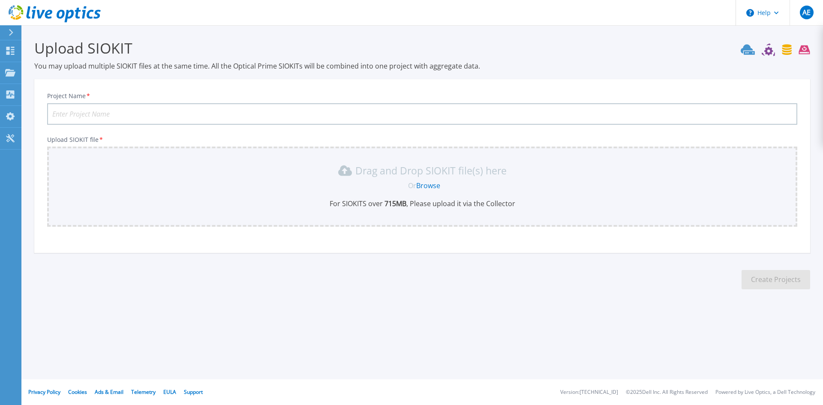
click at [434, 185] on link "Browse" at bounding box center [428, 185] width 24 height 9
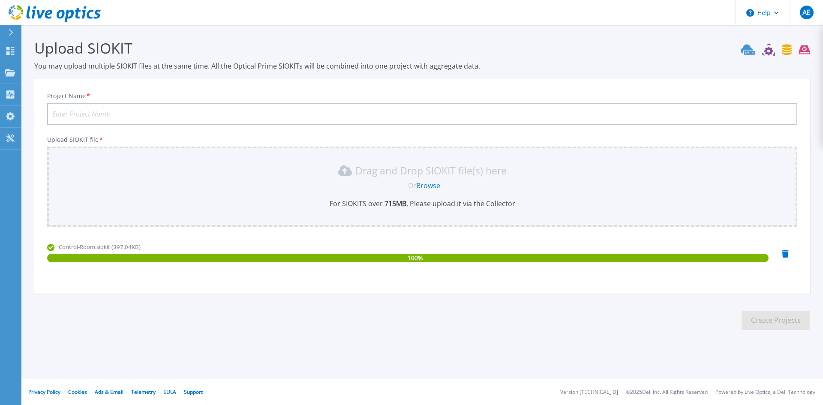
click at [128, 117] on input "Project Name *" at bounding box center [422, 113] width 750 height 21
type input "Hyper-v-Hosts"
click at [767, 318] on button "Create Projects" at bounding box center [776, 320] width 69 height 19
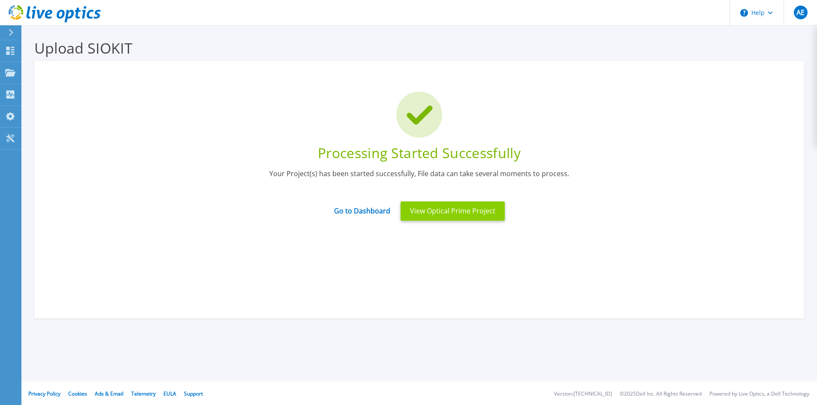
click at [459, 211] on button "View Optical Prime Project" at bounding box center [452, 210] width 104 height 19
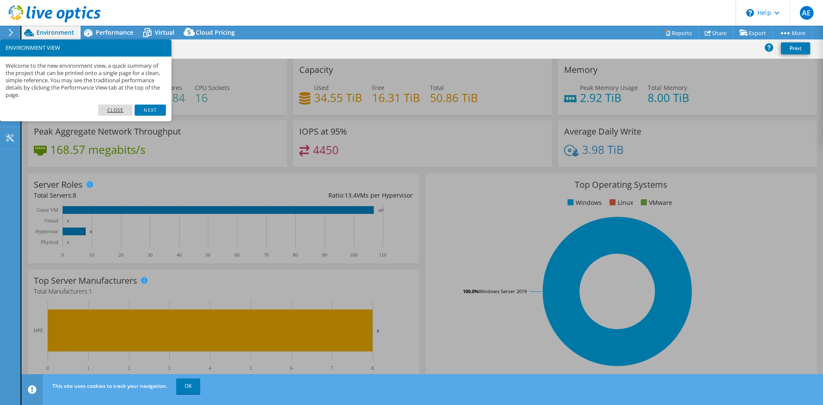
click at [116, 113] on link "Close" at bounding box center [115, 110] width 35 height 11
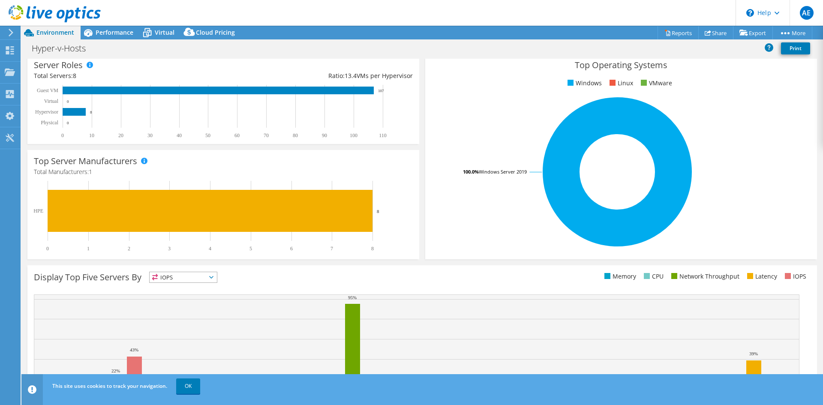
scroll to position [167, 0]
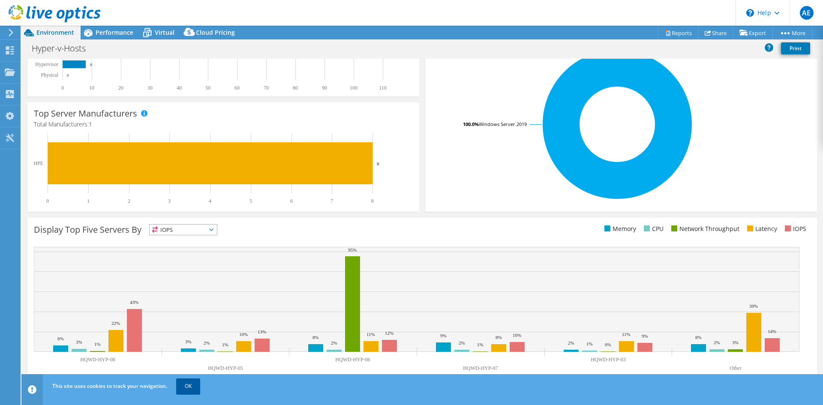
click at [189, 382] on link "OK" at bounding box center [188, 386] width 24 height 15
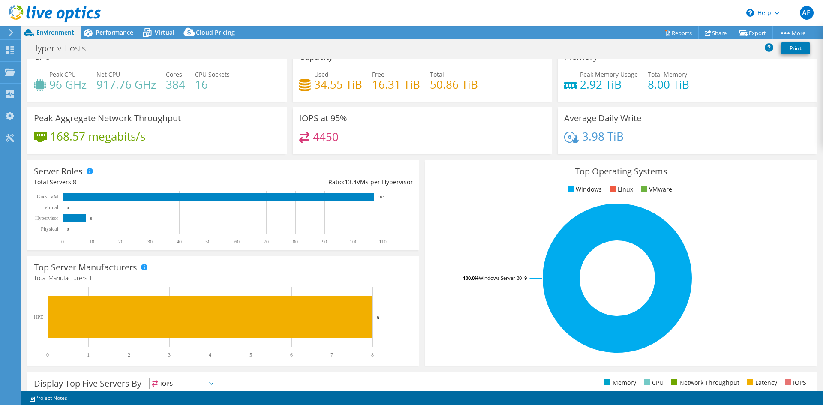
scroll to position [0, 0]
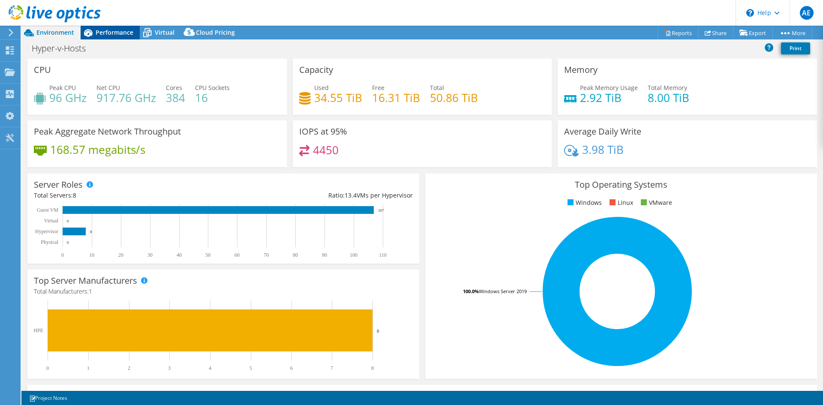
click at [114, 30] on span "Performance" at bounding box center [115, 32] width 38 height 8
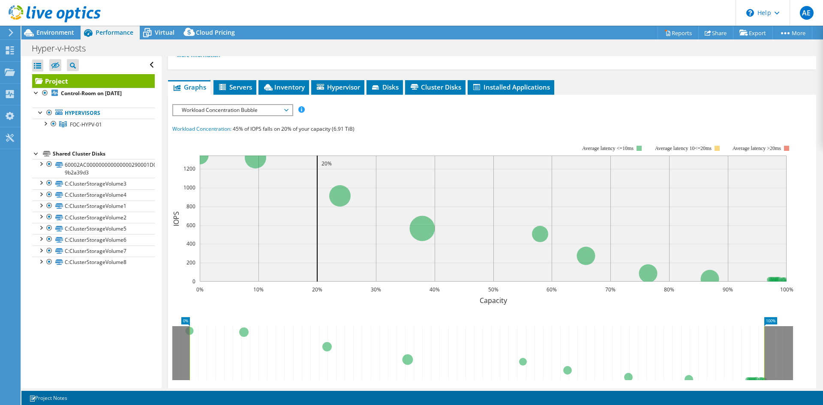
scroll to position [86, 0]
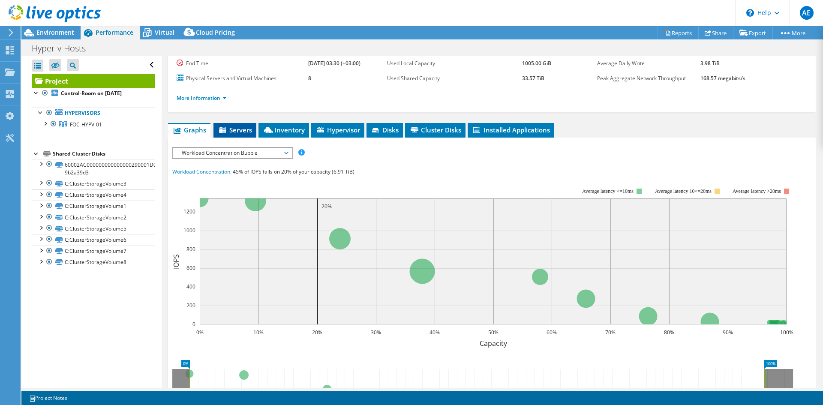
click at [225, 130] on icon at bounding box center [223, 130] width 9 height 7
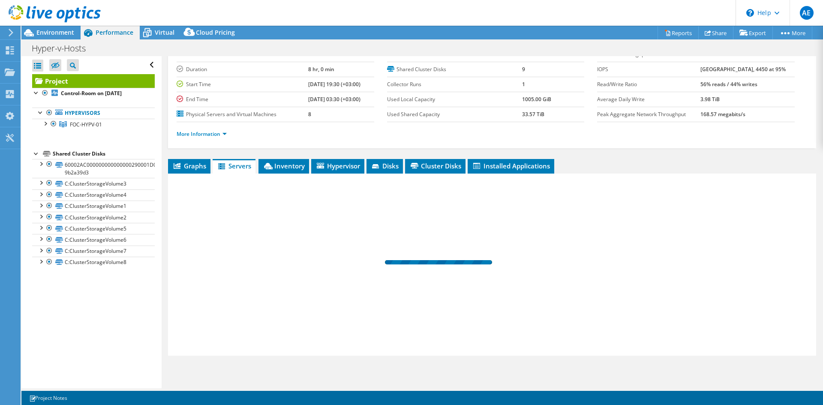
scroll to position [50, 0]
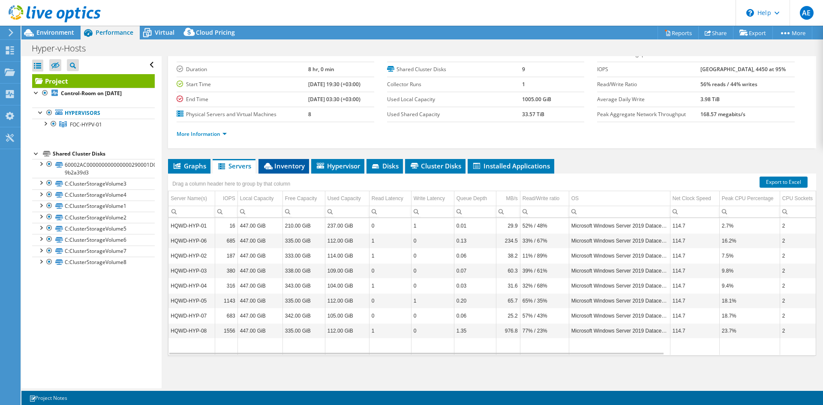
click at [291, 162] on span "Inventory" at bounding box center [284, 166] width 42 height 9
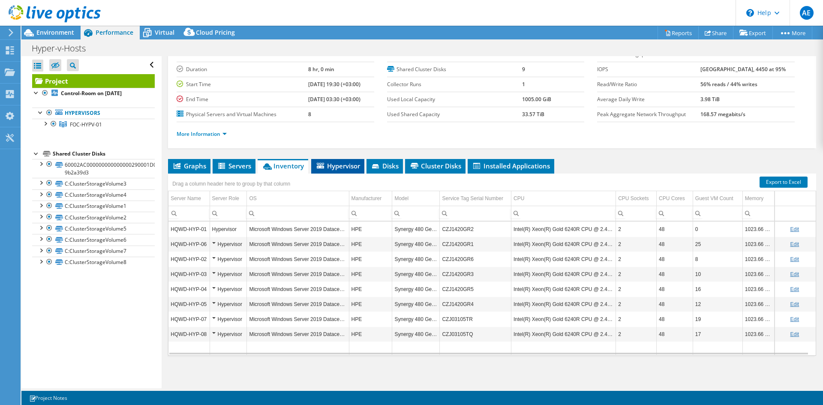
click at [350, 168] on span "Hypervisor" at bounding box center [337, 166] width 45 height 9
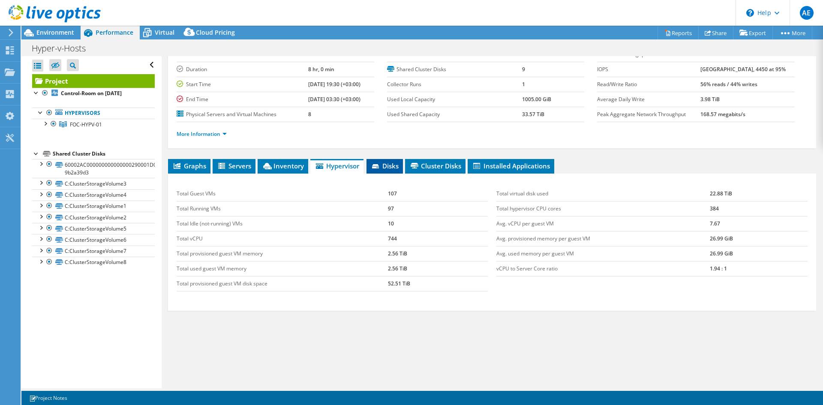
click at [386, 166] on span "Disks" at bounding box center [385, 166] width 28 height 9
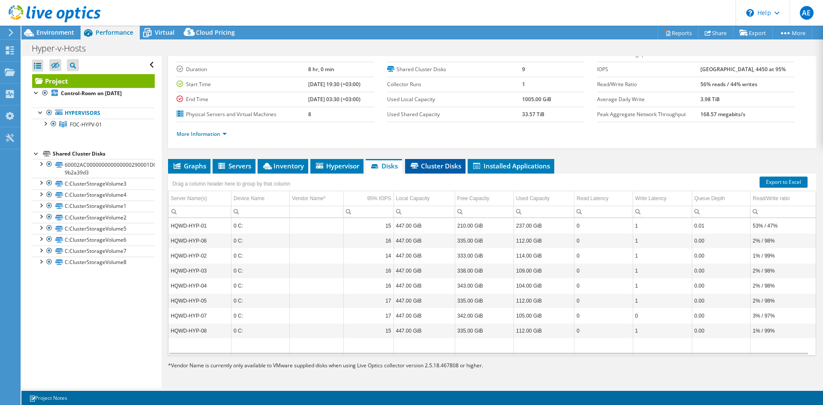
click at [442, 168] on span "Cluster Disks" at bounding box center [435, 166] width 52 height 9
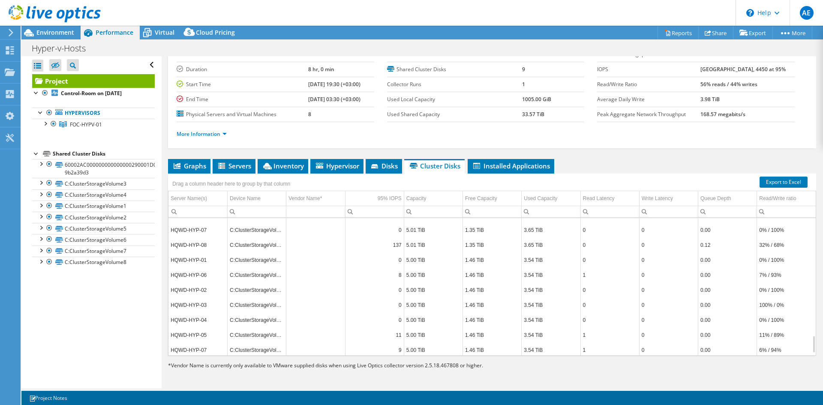
scroll to position [943, 0]
drag, startPoint x: 285, startPoint y: 204, endPoint x: 312, endPoint y: 202, distance: 26.6
click at [538, 167] on span "Installed Applications" at bounding box center [511, 166] width 78 height 9
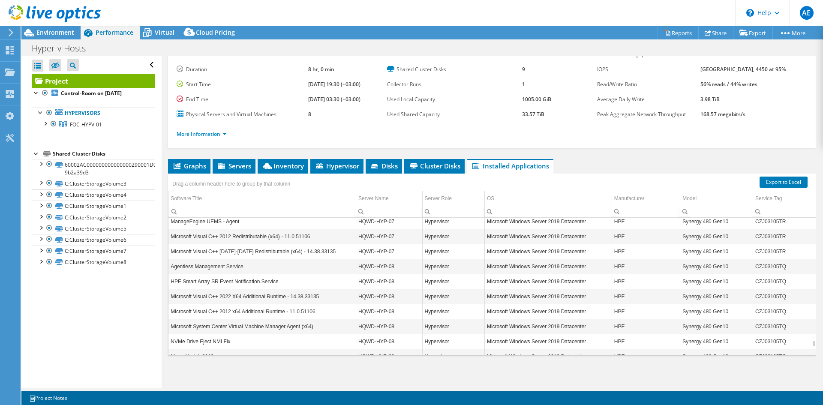
scroll to position [3632, 0]
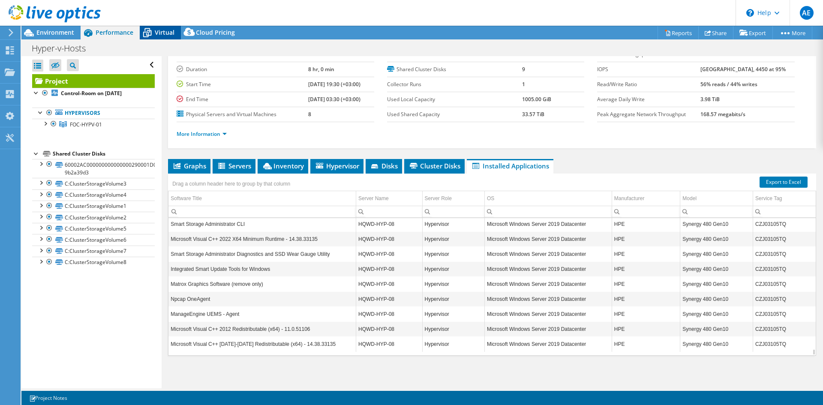
click at [156, 33] on span "Virtual" at bounding box center [165, 32] width 20 height 8
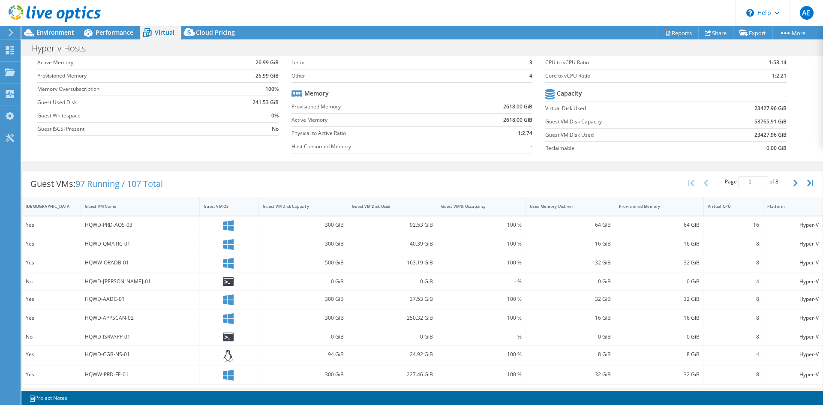
scroll to position [0, 0]
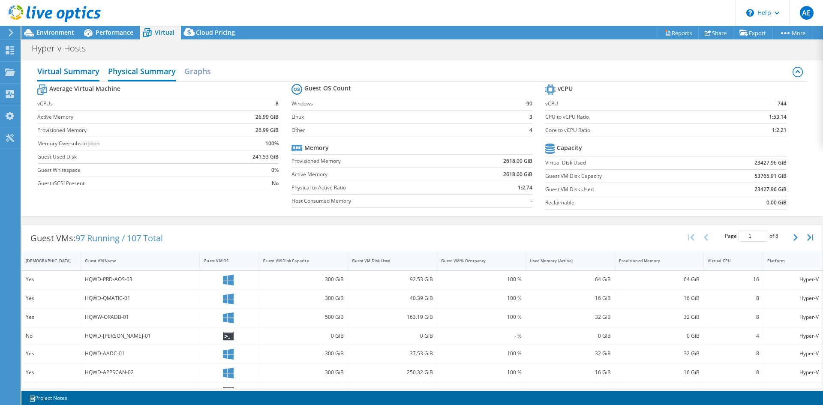
click at [130, 71] on h2 "Physical Summary" at bounding box center [142, 72] width 68 height 19
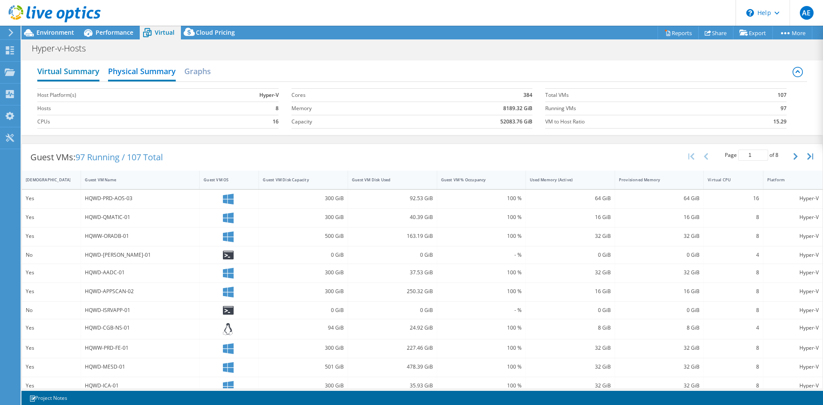
click at [79, 73] on h2 "Virtual Summary" at bounding box center [68, 72] width 62 height 19
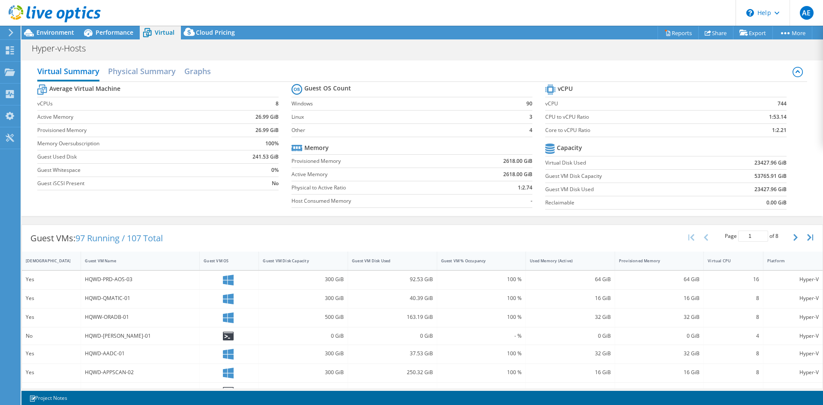
click at [302, 104] on label "Windows" at bounding box center [400, 103] width 219 height 9
click at [141, 72] on h2 "Physical Summary" at bounding box center [142, 72] width 68 height 19
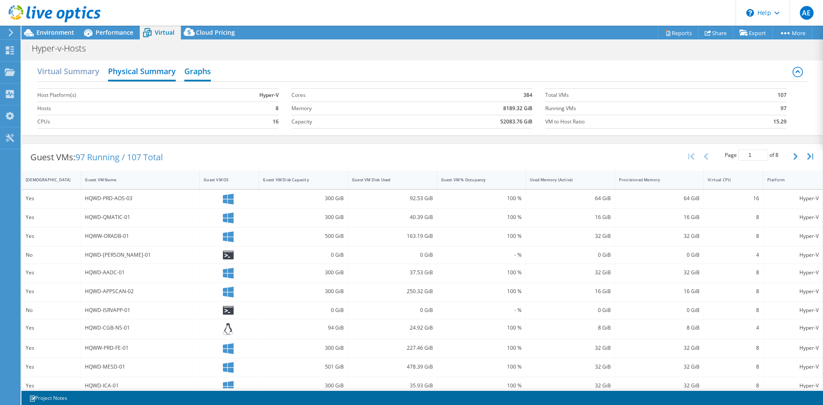
click at [193, 76] on h2 "Graphs" at bounding box center [197, 72] width 27 height 19
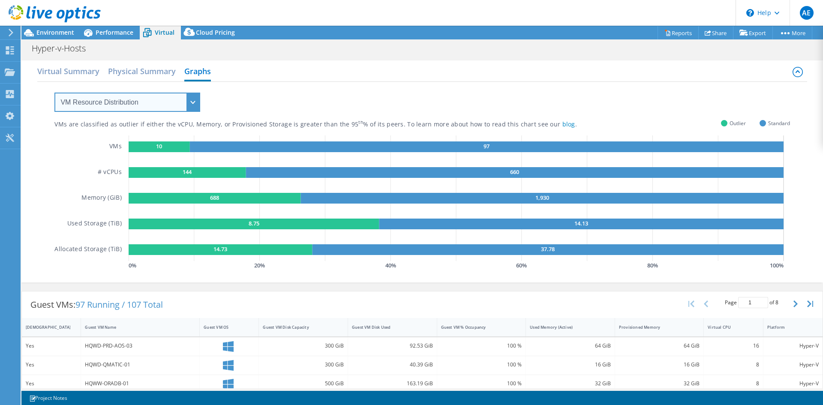
click at [191, 109] on select "VM Resource Distribution Provisioning Contrast Over Provisioning" at bounding box center [127, 102] width 146 height 19
select select "Provisioning Contrast"
click at [54, 93] on select "VM Resource Distribution Provisioning Contrast Over Provisioning" at bounding box center [127, 102] width 146 height 19
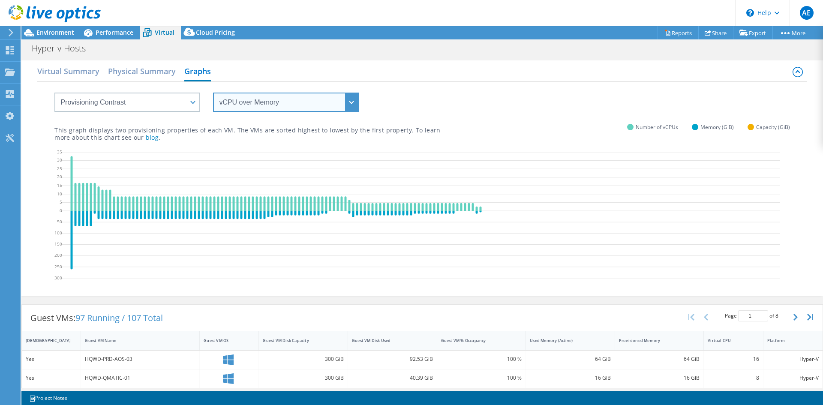
click at [242, 108] on select "vCPU over Memory vCPU over Capacity Memory over vCPU Memory over Capacity Capac…" at bounding box center [286, 102] width 146 height 19
click at [213, 93] on select "vCPU over Memory vCPU over Capacity Memory over vCPU Memory over Capacity Capac…" at bounding box center [286, 102] width 146 height 19
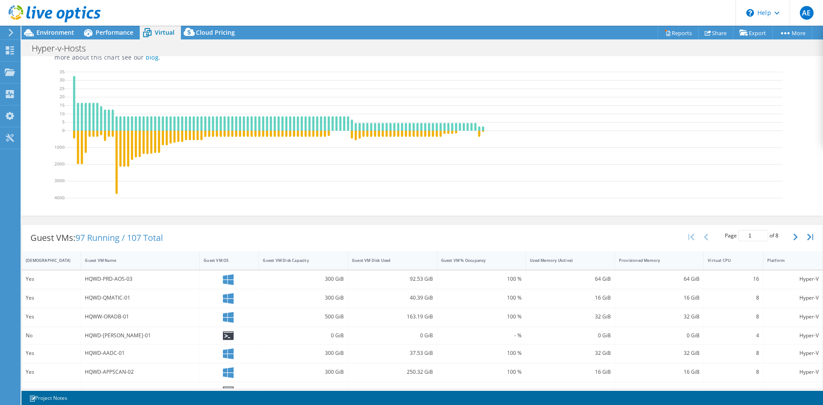
scroll to position [86, 0]
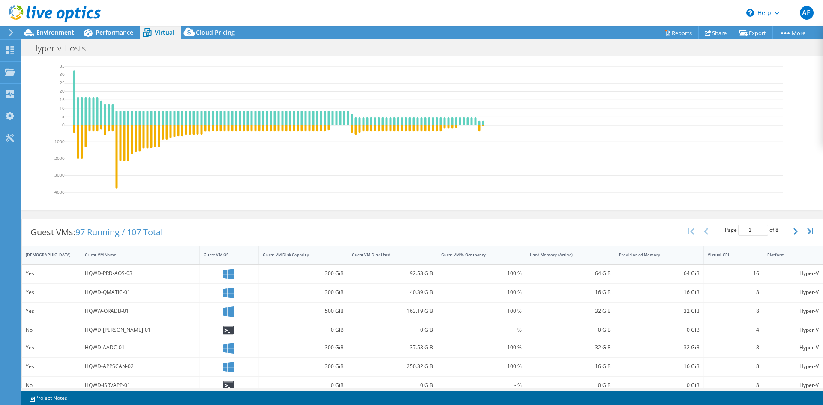
drag, startPoint x: 117, startPoint y: 181, endPoint x: 112, endPoint y: 196, distance: 16.1
click at [112, 196] on icon at bounding box center [424, 130] width 718 height 137
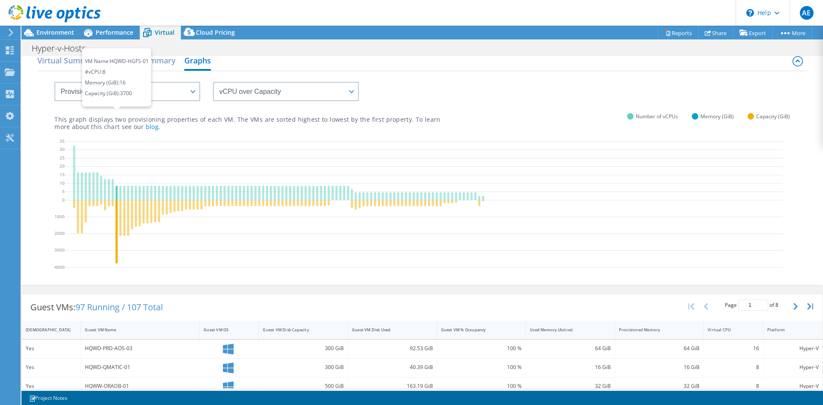
scroll to position [0, 0]
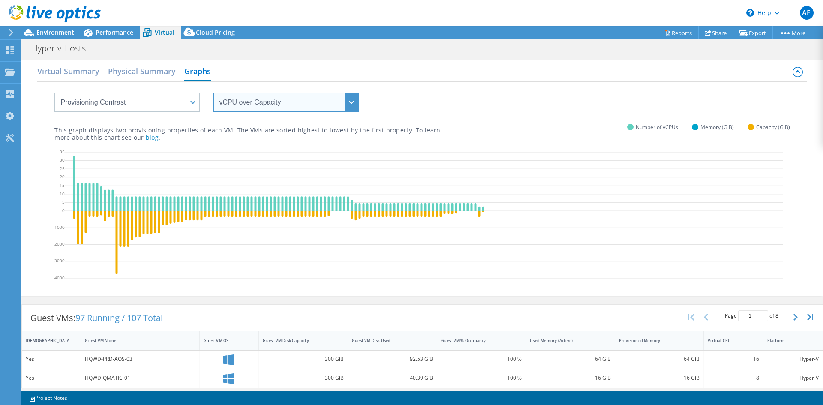
click at [273, 110] on select "vCPU over Memory vCPU over Capacity Memory over vCPU Memory over Capacity Capac…" at bounding box center [286, 102] width 146 height 19
select select "Capacity over vCPU"
click at [213, 93] on select "vCPU over Memory vCPU over Capacity Memory over vCPU Memory over Capacity Capac…" at bounding box center [286, 102] width 146 height 19
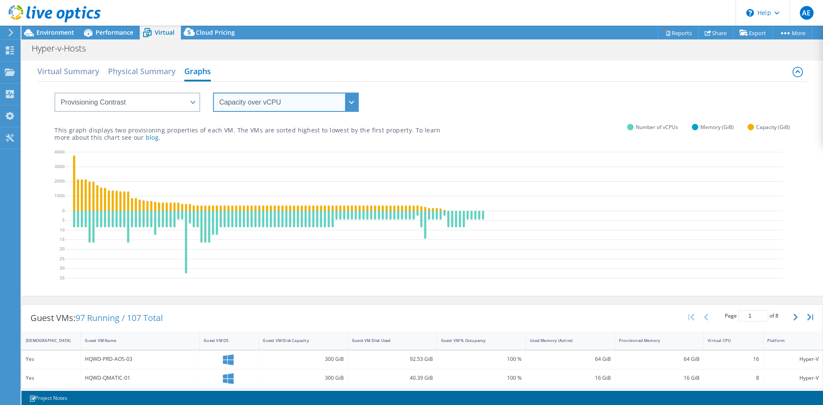
click at [349, 101] on select "vCPU over Memory vCPU over Capacity Memory over vCPU Memory over Capacity Capac…" at bounding box center [286, 102] width 146 height 19
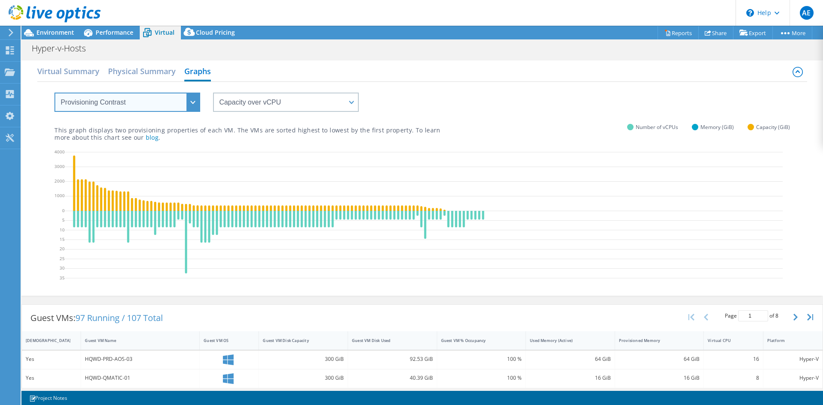
click at [129, 95] on select "VM Resource Distribution Provisioning Contrast Over Provisioning" at bounding box center [127, 102] width 146 height 19
select select "Over Provisioning"
click at [54, 93] on select "VM Resource Distribution Provisioning Contrast Over Provisioning" at bounding box center [127, 102] width 146 height 19
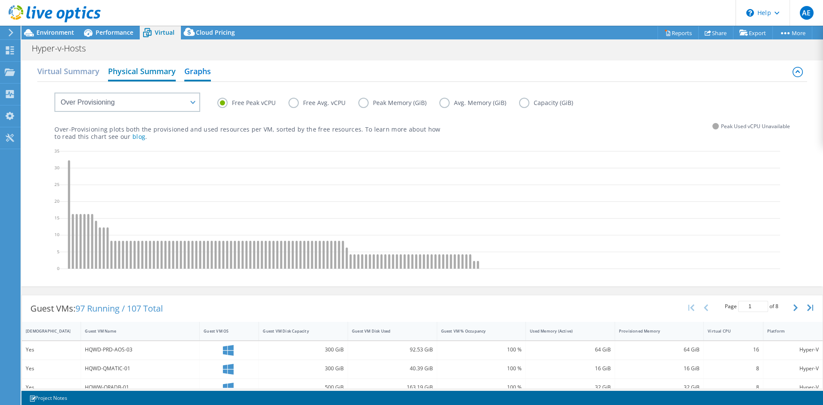
click at [153, 78] on h2 "Physical Summary" at bounding box center [142, 72] width 68 height 19
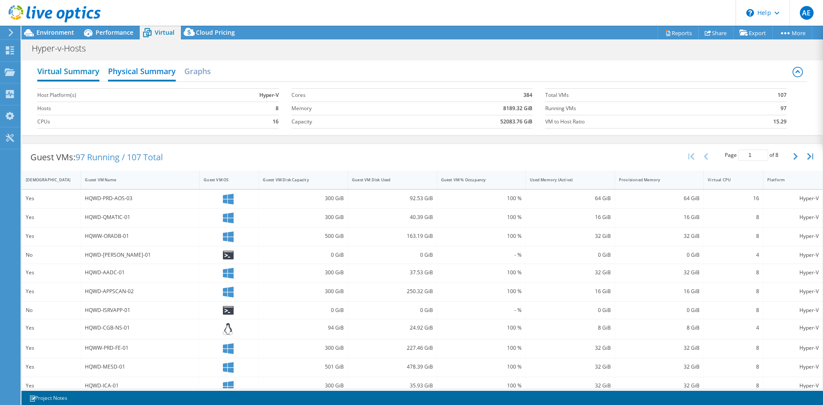
click at [85, 75] on h2 "Virtual Summary" at bounding box center [68, 72] width 62 height 19
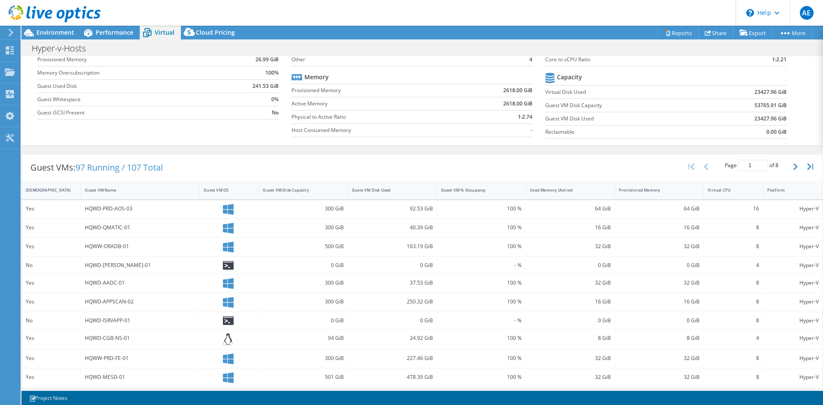
scroll to position [86, 0]
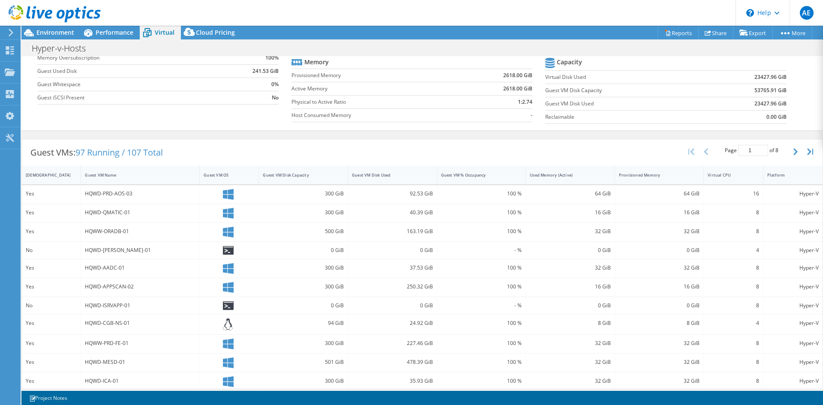
drag, startPoint x: 448, startPoint y: 123, endPoint x: 424, endPoint y: 133, distance: 25.7
click at [424, 133] on div "Virtual Summary Physical Summary Graphs Average Virtual Machine vCPUs 8 Active …" at bounding box center [422, 52] width 802 height 164
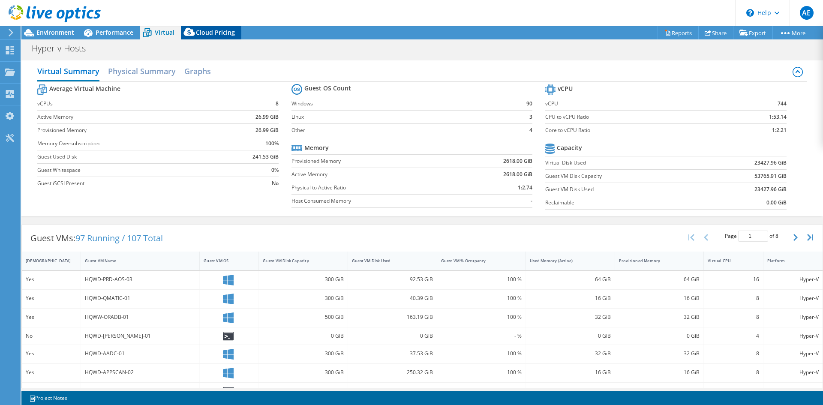
click at [209, 36] on span "Cloud Pricing" at bounding box center [215, 32] width 39 height 8
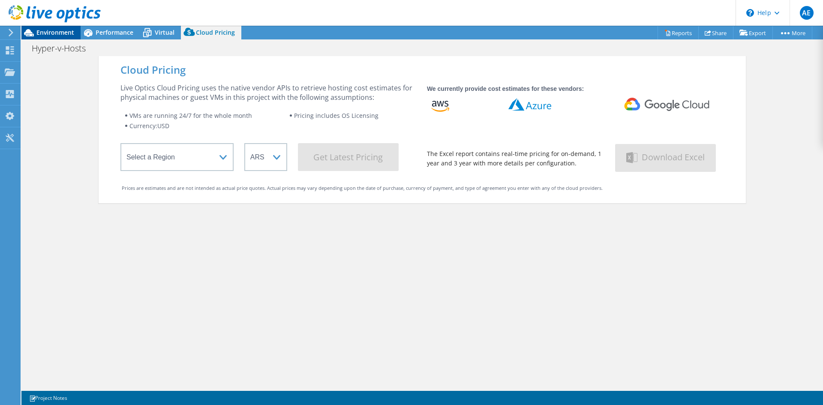
click at [45, 34] on span "Environment" at bounding box center [55, 32] width 38 height 8
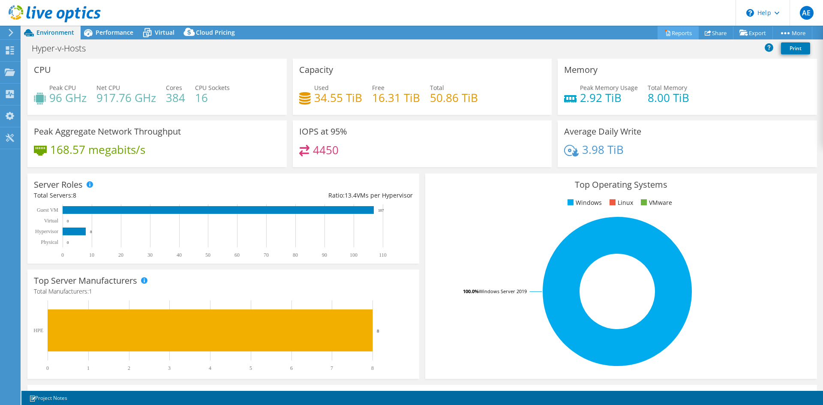
click at [671, 34] on link "Reports" at bounding box center [678, 32] width 41 height 13
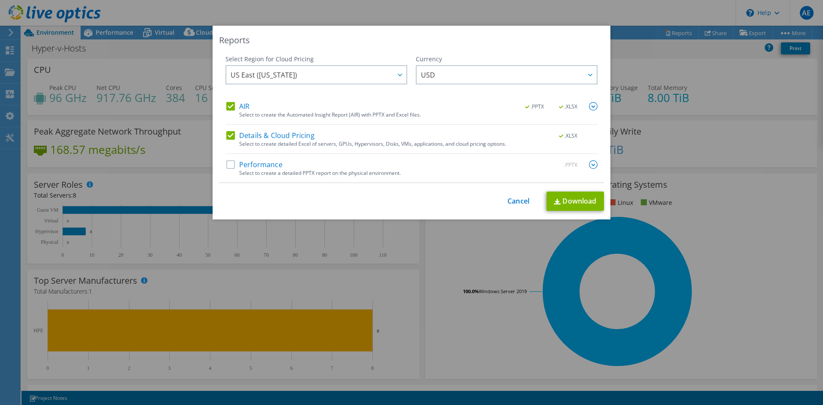
click at [228, 166] on label "Performance" at bounding box center [254, 164] width 56 height 9
click at [0, 0] on input "Performance" at bounding box center [0, 0] width 0 height 0
click at [589, 165] on img at bounding box center [593, 164] width 9 height 9
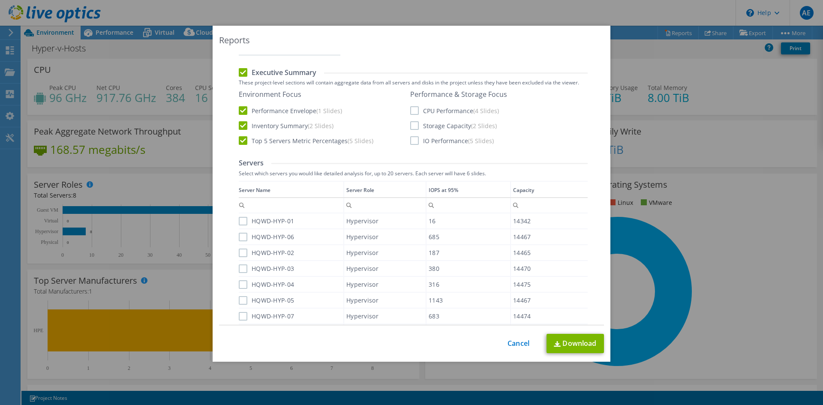
scroll to position [208, 0]
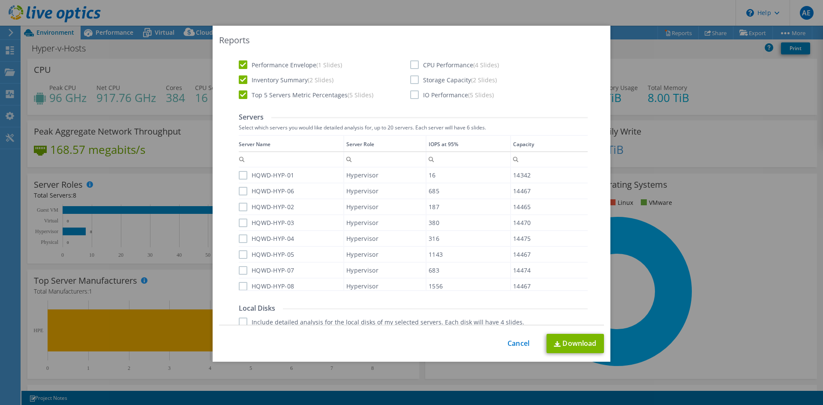
click at [241, 176] on label "HQWD-HYP-01" at bounding box center [266, 175] width 55 height 9
click at [0, 0] on input "HQWD-HYP-01" at bounding box center [0, 0] width 0 height 0
click at [240, 190] on label "HQWD-HYP-06" at bounding box center [266, 191] width 55 height 9
click at [0, 0] on input "HQWD-HYP-06" at bounding box center [0, 0] width 0 height 0
click at [241, 207] on label "HQWD-HYP-02" at bounding box center [266, 207] width 55 height 9
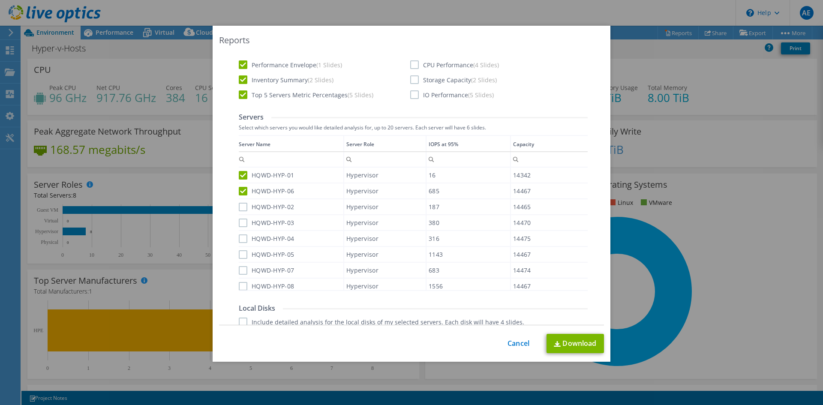
click at [0, 0] on input "HQWD-HYP-02" at bounding box center [0, 0] width 0 height 0
click at [246, 220] on label "HQWD-HYP-03" at bounding box center [266, 223] width 55 height 9
click at [0, 0] on input "HQWD-HYP-03" at bounding box center [0, 0] width 0 height 0
click at [240, 239] on label "HQWD-HYP-04" at bounding box center [266, 238] width 55 height 9
click at [0, 0] on input "HQWD-HYP-04" at bounding box center [0, 0] width 0 height 0
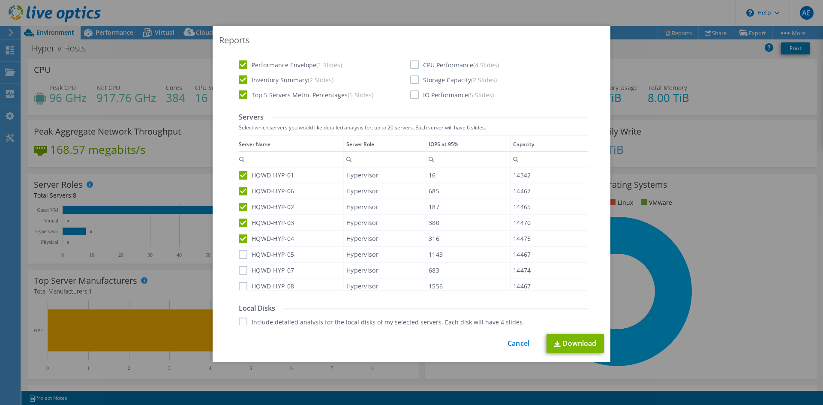
click at [241, 251] on label "HQWD-HYP-05" at bounding box center [266, 254] width 55 height 9
click at [0, 0] on input "HQWD-HYP-05" at bounding box center [0, 0] width 0 height 0
click at [242, 273] on label "HQWD-HYP-07" at bounding box center [266, 270] width 55 height 9
click at [0, 0] on input "HQWD-HYP-07" at bounding box center [0, 0] width 0 height 0
click at [241, 285] on label "HQWD-HYP-08" at bounding box center [266, 286] width 55 height 9
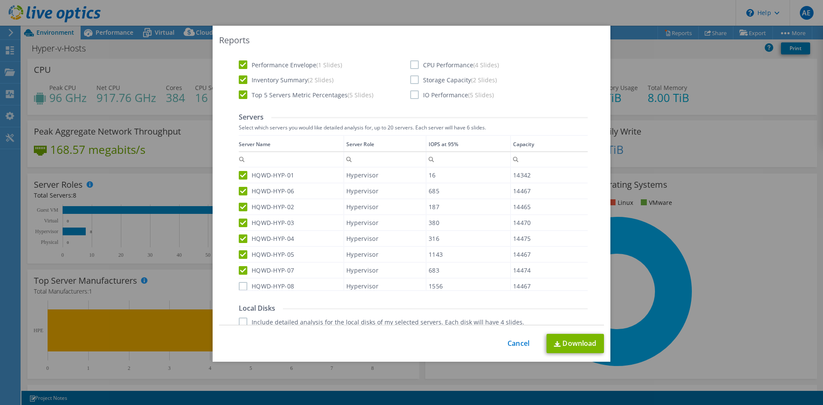
click at [0, 0] on input "HQWD-HYP-08" at bounding box center [0, 0] width 0 height 0
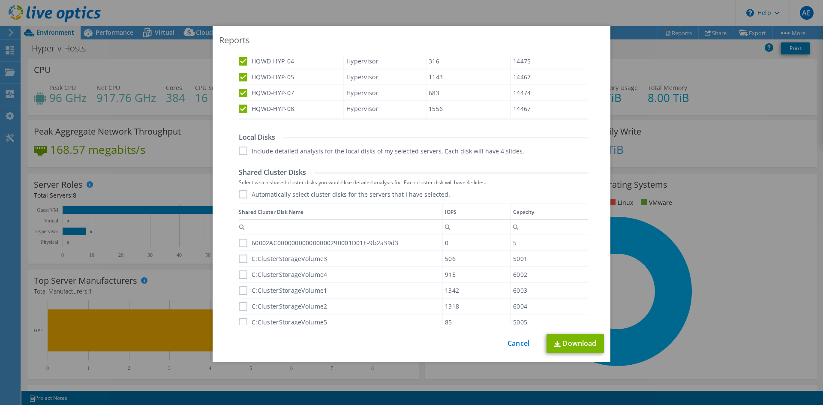
scroll to position [379, 0]
click at [242, 151] on label "Include detailed analysis for the local disks of my selected servers. Each disk…" at bounding box center [381, 150] width 285 height 9
click at [0, 0] on input "Include detailed analysis for the local disks of my selected servers. Each disk…" at bounding box center [0, 0] width 0 height 0
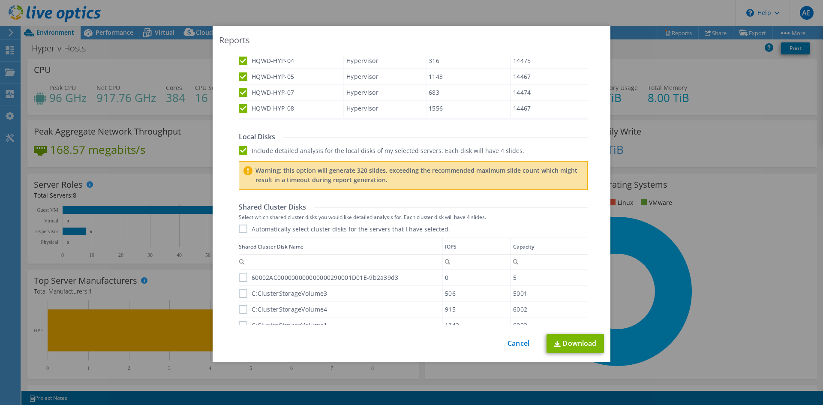
click at [239, 225] on label "Automatically select cluster disks for the servers that I have selected." at bounding box center [344, 229] width 211 height 9
click at [0, 0] on input "Automatically select cluster disks for the servers that I have selected." at bounding box center [0, 0] width 0 height 0
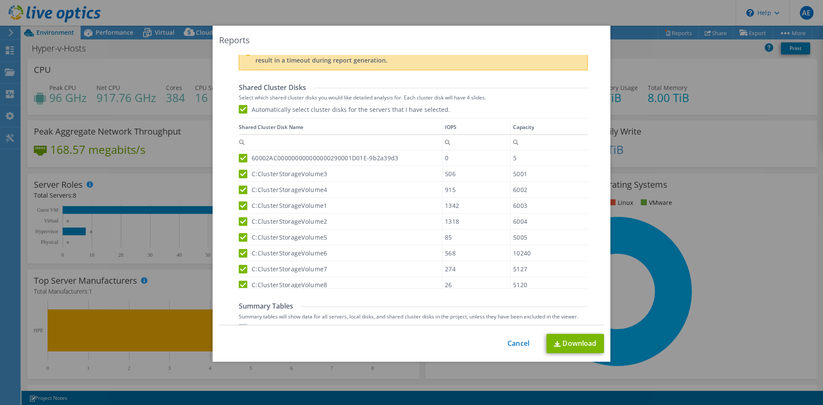
scroll to position [7, 0]
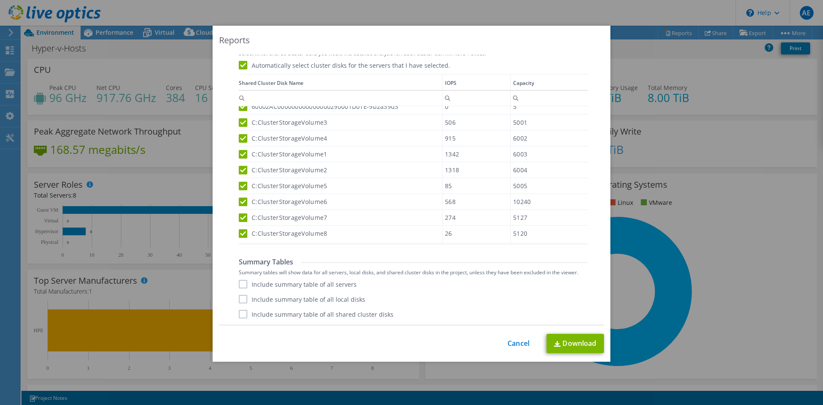
click at [242, 282] on label "Include summary table of all servers" at bounding box center [298, 284] width 118 height 9
click at [0, 0] on input "Include summary table of all servers" at bounding box center [0, 0] width 0 height 0
click at [241, 302] on label "Include summary table of all local disks" at bounding box center [302, 299] width 126 height 9
click at [0, 0] on input "Include summary table of all local disks" at bounding box center [0, 0] width 0 height 0
click at [239, 317] on label "Include summary table of all shared cluster disks" at bounding box center [316, 314] width 155 height 9
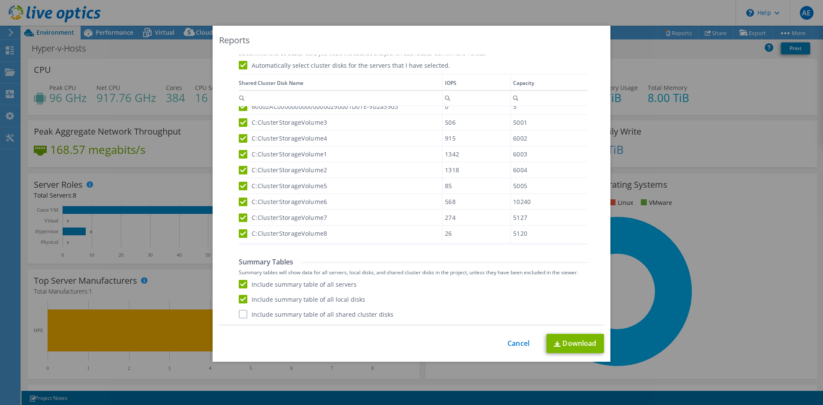
click at [0, 0] on input "Include summary table of all shared cluster disks" at bounding box center [0, 0] width 0 height 0
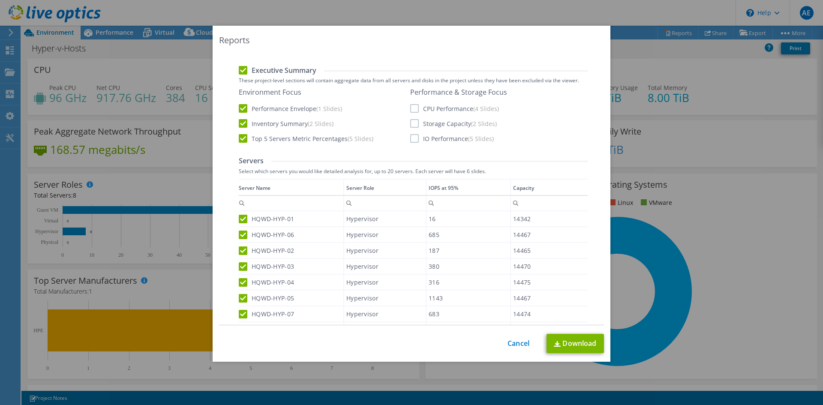
scroll to position [157, 0]
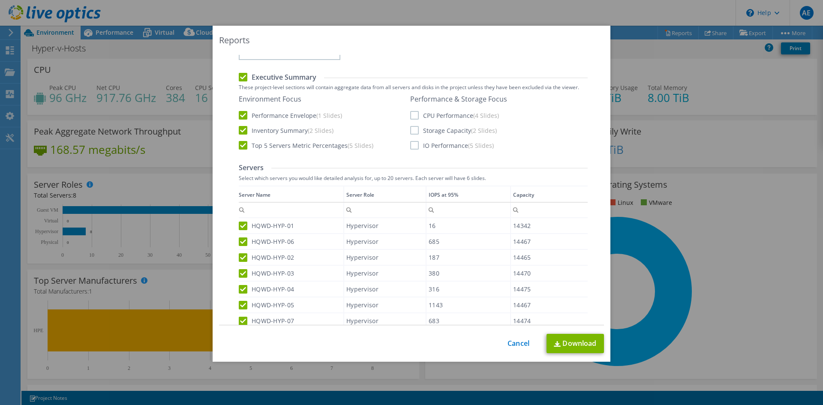
click at [419, 117] on label "CPU Performance (4 Slides)" at bounding box center [454, 115] width 89 height 9
click at [0, 0] on input "CPU Performance (4 Slides)" at bounding box center [0, 0] width 0 height 0
click at [415, 137] on div "Performance & Storage Focus CPU Performance (4 Slides) Storage Capacity (2 Slid…" at bounding box center [458, 122] width 97 height 55
click at [414, 130] on label "Storage Capacity (2 Slides)" at bounding box center [453, 130] width 87 height 9
click at [0, 0] on input "Storage Capacity (2 Slides)" at bounding box center [0, 0] width 0 height 0
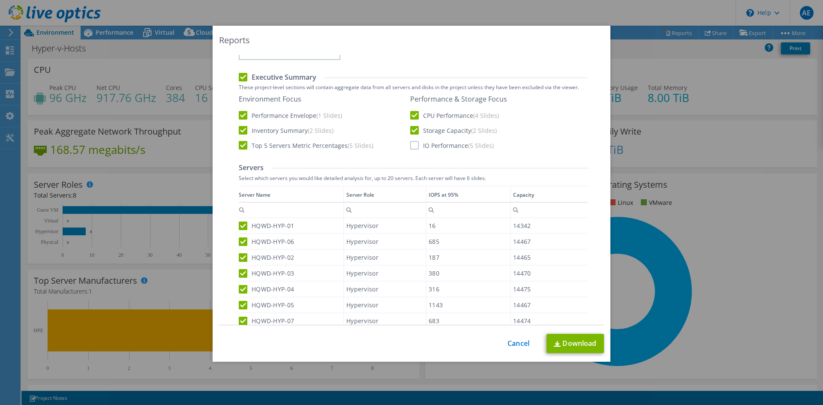
click at [413, 144] on label "IO Performance (5 Slides)" at bounding box center [452, 145] width 84 height 9
click at [0, 0] on input "IO Performance (5 Slides)" at bounding box center [0, 0] width 0 height 0
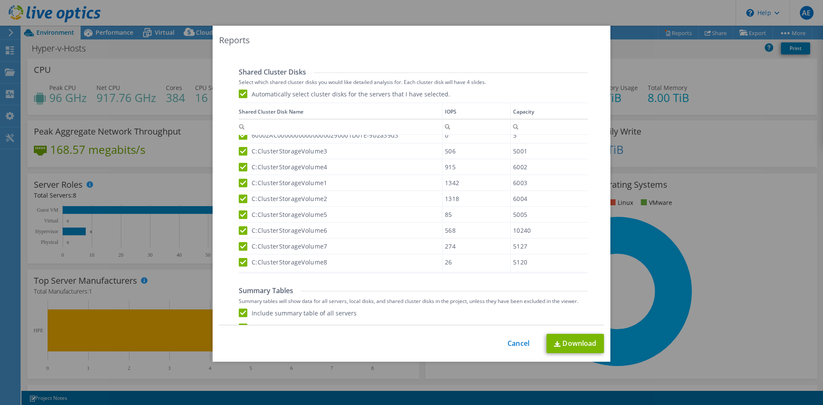
scroll to position [543, 0]
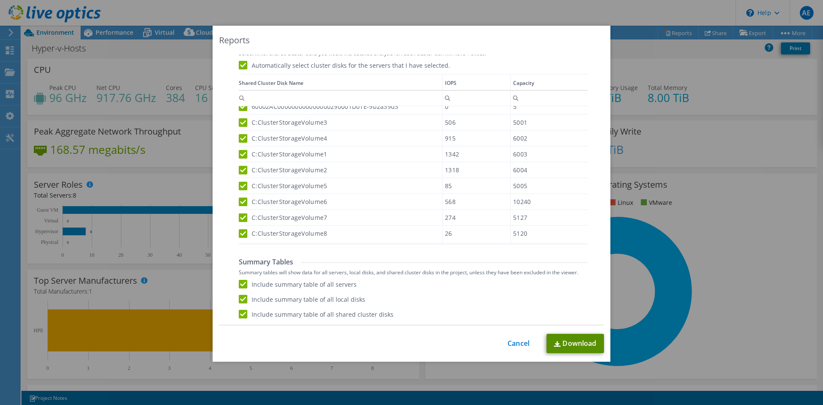
click at [560, 345] on link "Download" at bounding box center [575, 343] width 57 height 19
click at [514, 341] on link "Cancel" at bounding box center [519, 343] width 22 height 8
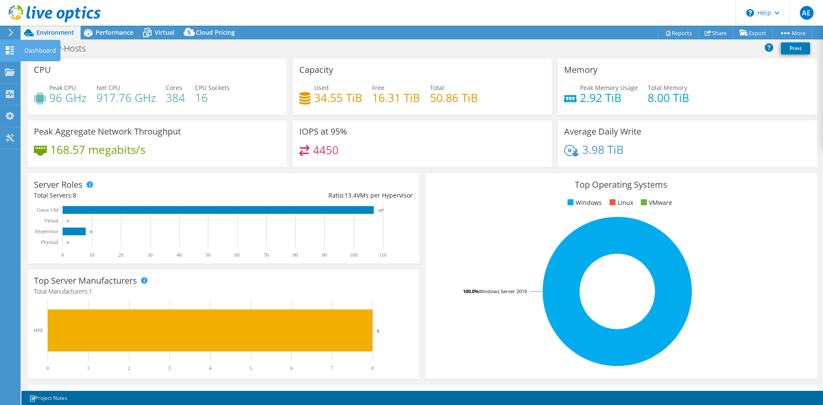
click at [5, 52] on icon at bounding box center [10, 50] width 10 height 8
